Goal: Information Seeking & Learning: Find contact information

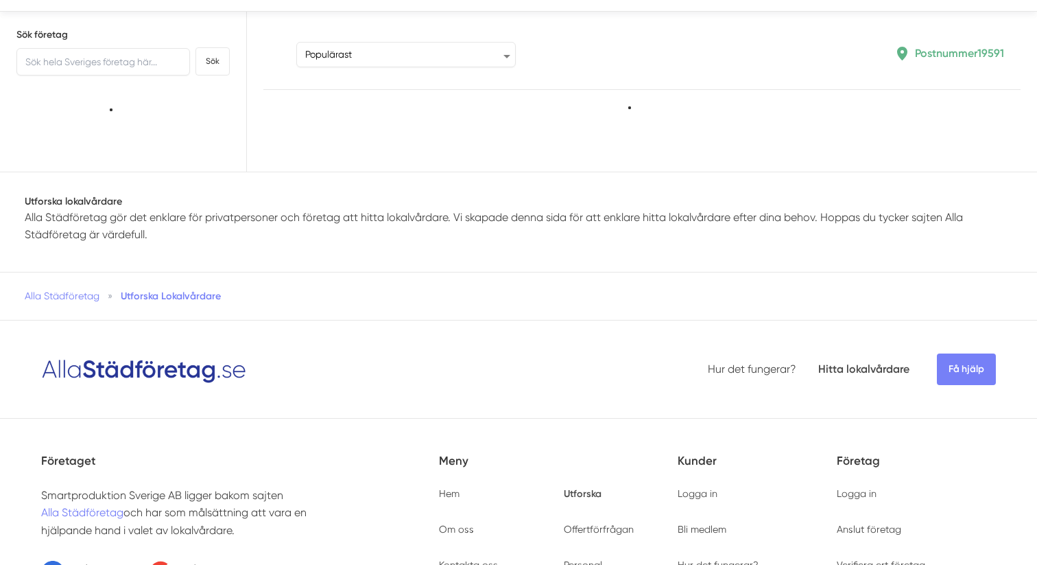
type input "19591"
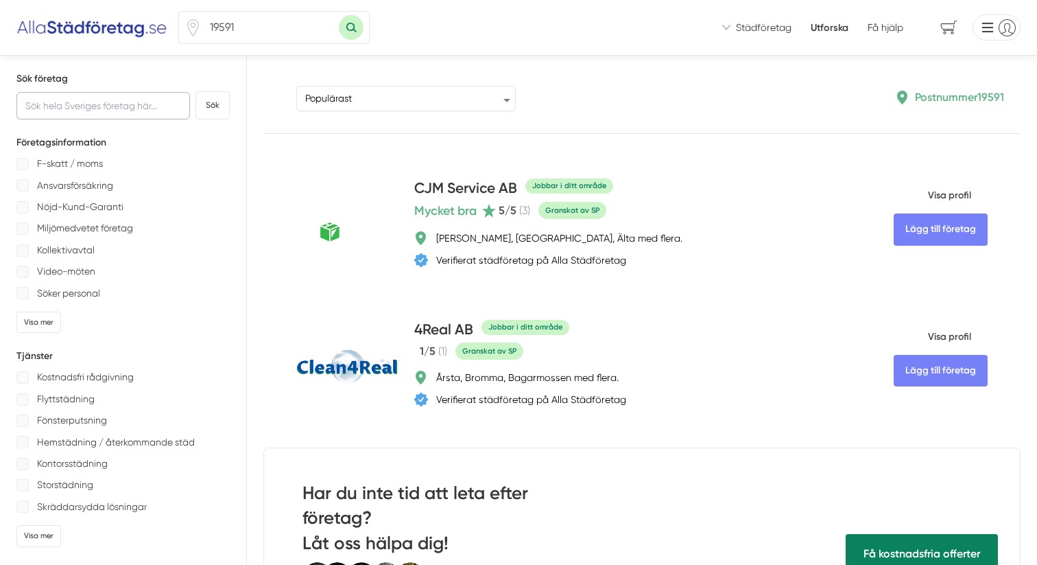
click at [59, 100] on input "text" at bounding box center [103, 105] width 174 height 27
type input "märsta"
click at [206, 104] on button "Sök" at bounding box center [213, 105] width 34 height 28
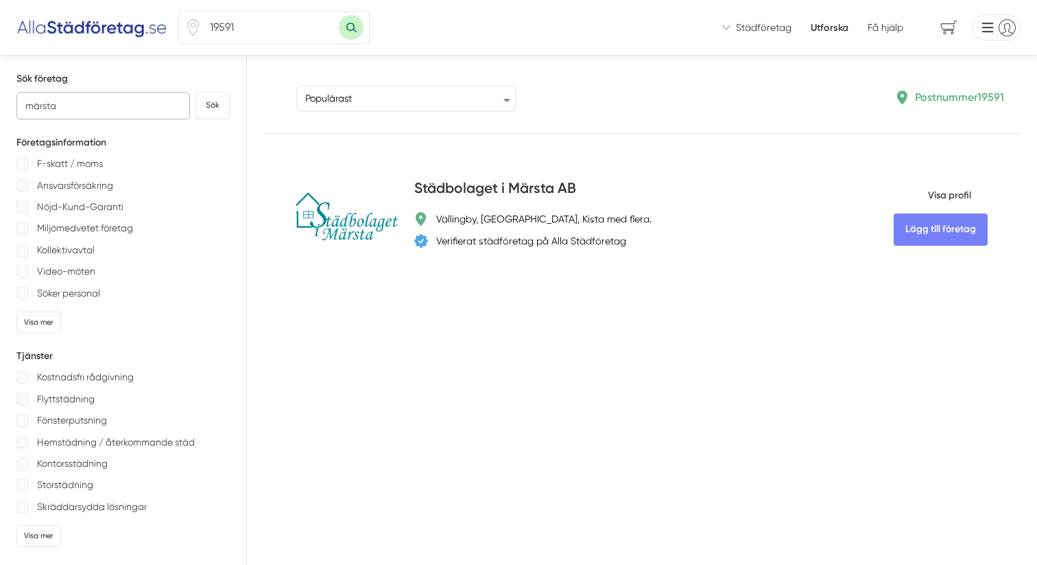
click at [67, 106] on input "märsta" at bounding box center [103, 105] width 174 height 27
drag, startPoint x: 80, startPoint y: 106, endPoint x: 0, endPoint y: 106, distance: 79.6
click at [0, 106] on div "Sök företag märsta Sök Företagsinformation F-skatt / moms Ansvarsförsäkring Nöj…" at bounding box center [123, 464] width 247 height 817
click at [47, 313] on div "Visa mer" at bounding box center [38, 321] width 45 height 21
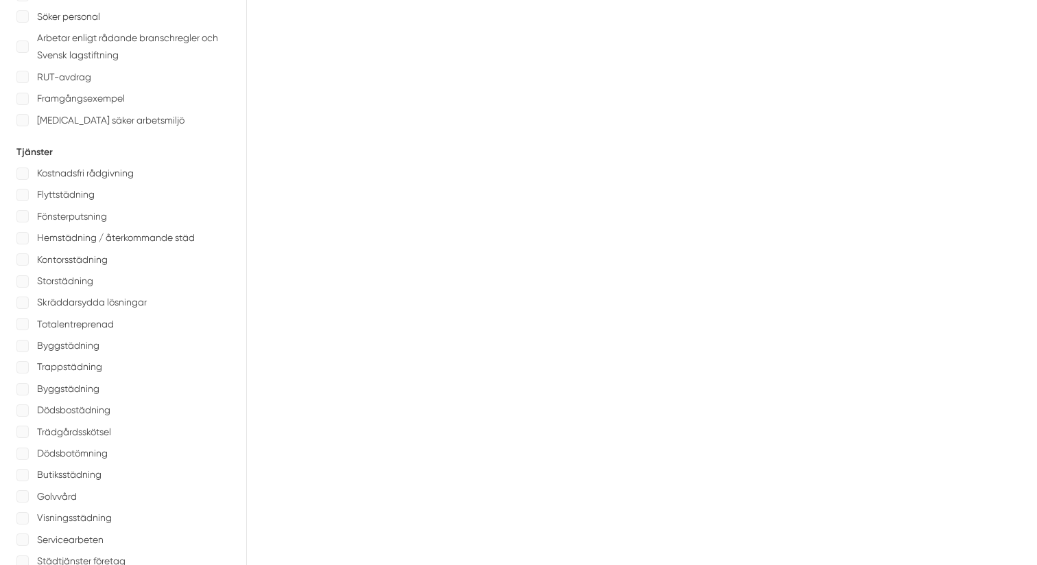
scroll to position [285, 0]
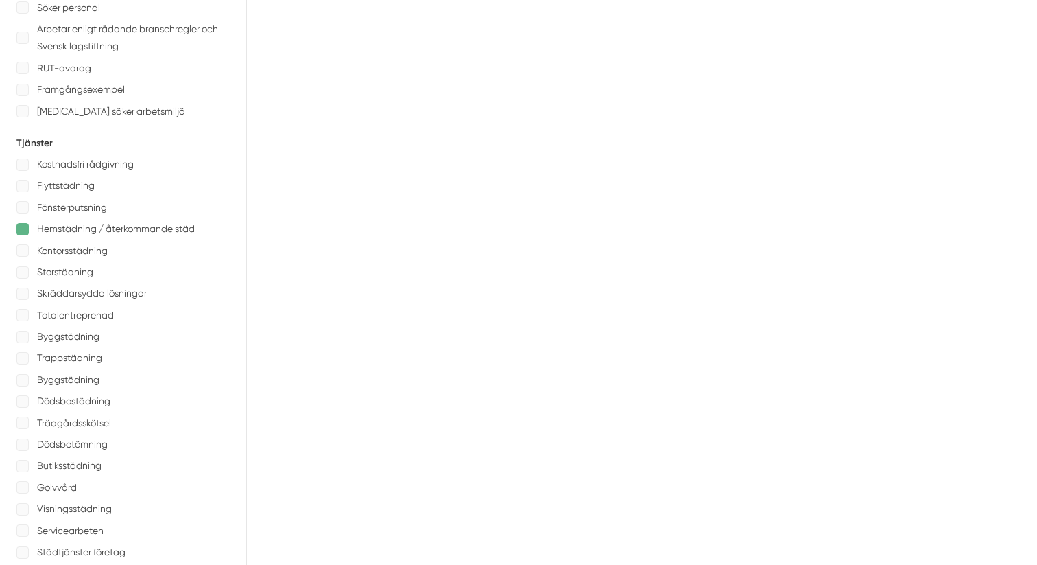
click at [23, 233] on div at bounding box center [22, 229] width 12 height 12
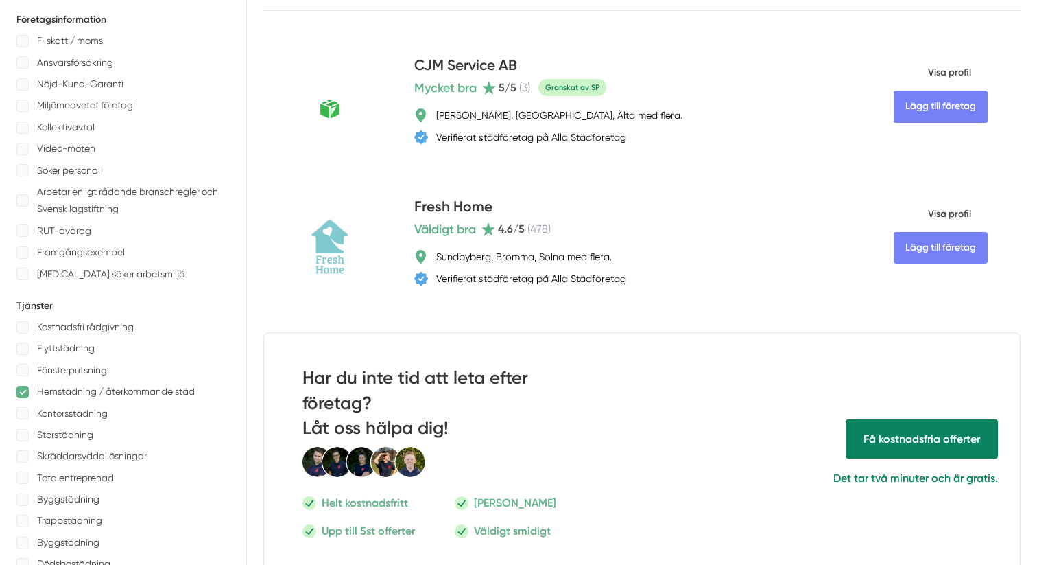
scroll to position [142, 0]
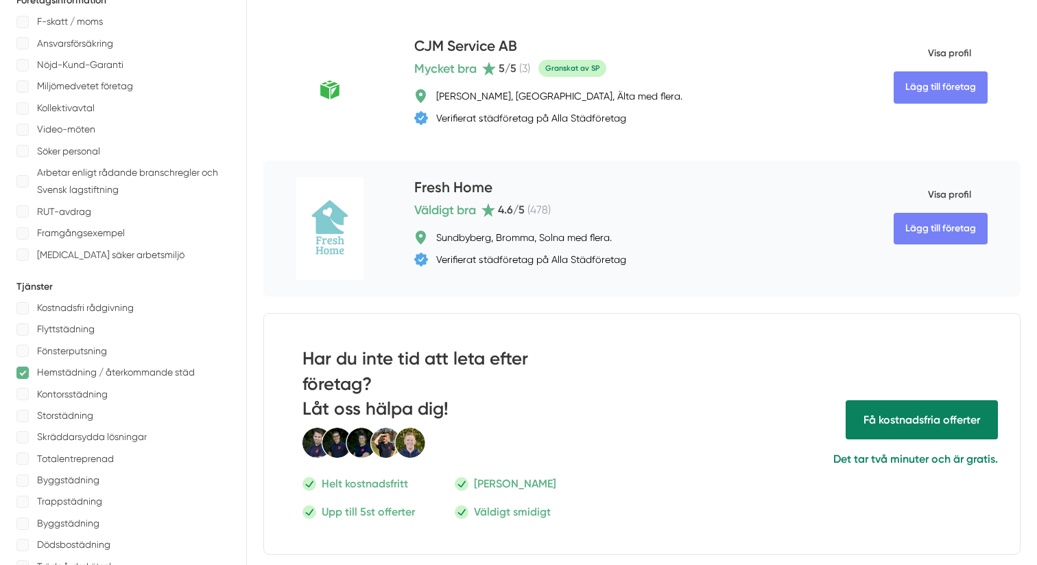
click at [465, 189] on h4 "Fresh Home" at bounding box center [453, 188] width 78 height 23
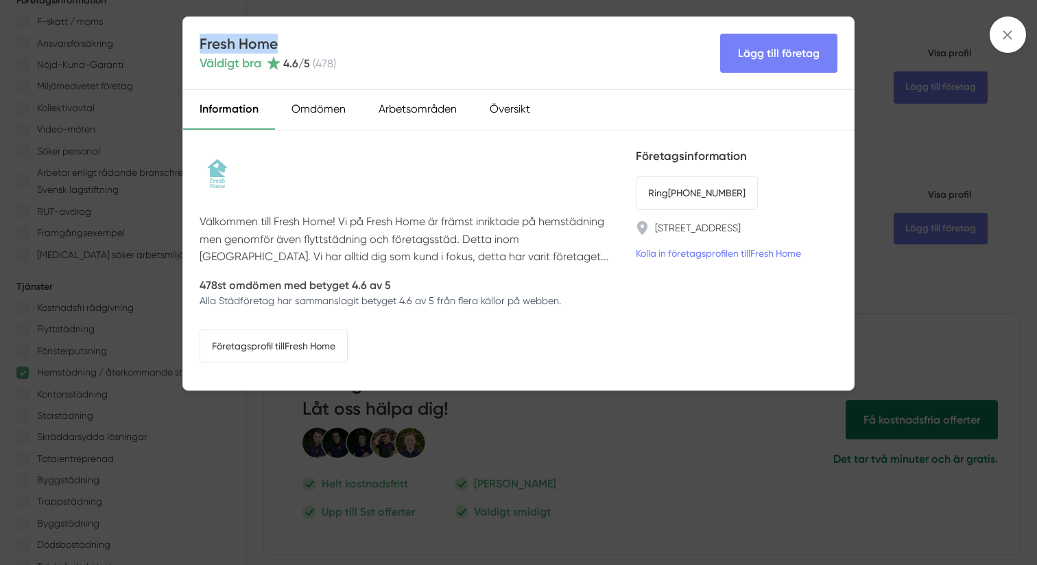
drag, startPoint x: 280, startPoint y: 45, endPoint x: 202, endPoint y: 45, distance: 78.2
click at [202, 45] on h4 "Fresh Home" at bounding box center [268, 44] width 137 height 20
copy h4 "Fresh Home"
